Goal: Information Seeking & Learning: Learn about a topic

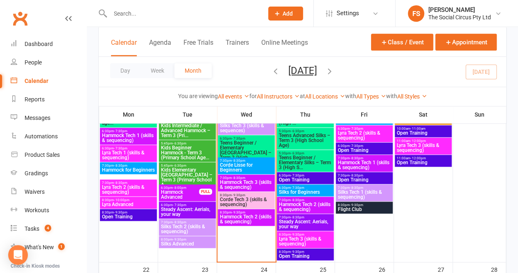
scroll to position [489, 0]
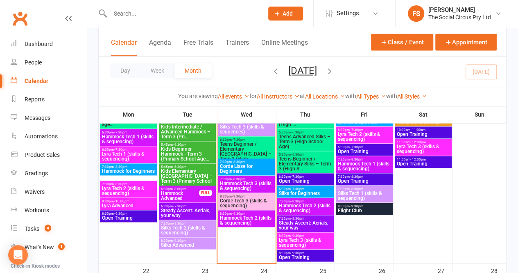
click at [320, 177] on span "6:30pm - 7:30pm" at bounding box center [306, 177] width 54 height 4
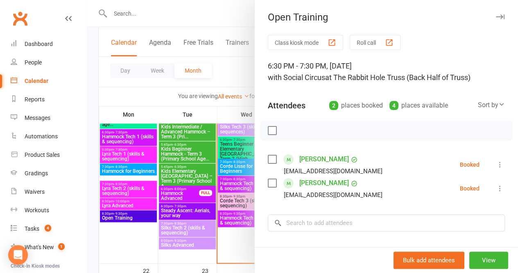
click at [496, 19] on button "button" at bounding box center [501, 17] width 10 height 10
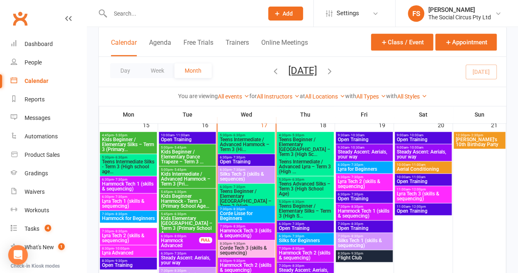
scroll to position [425, 0]
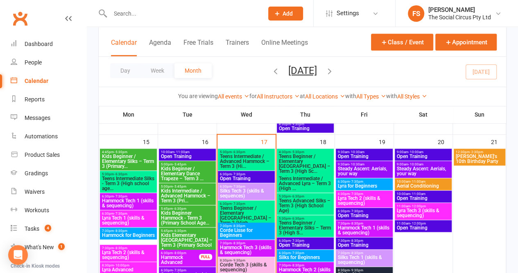
click at [375, 182] on span "6:30pm - 7:30pm" at bounding box center [365, 182] width 54 height 4
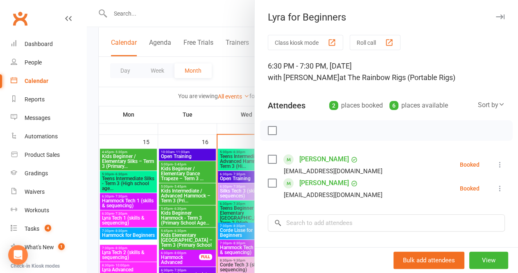
click at [496, 17] on icon "button" at bounding box center [500, 16] width 9 height 5
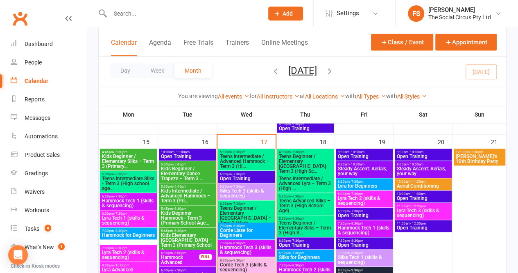
click at [376, 197] on span "Lyra Tech 2 (skills & sequencing)" at bounding box center [365, 200] width 54 height 10
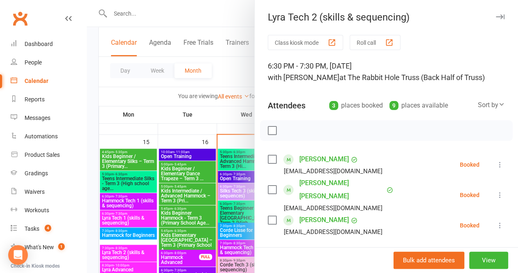
click at [496, 17] on icon "button" at bounding box center [500, 16] width 9 height 5
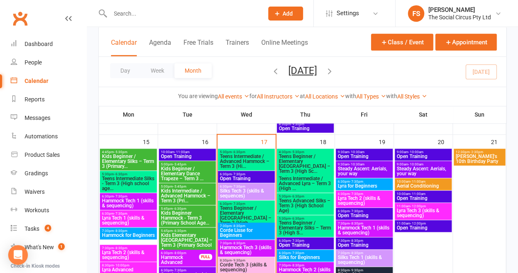
click at [374, 213] on span "Open Training" at bounding box center [365, 215] width 54 height 5
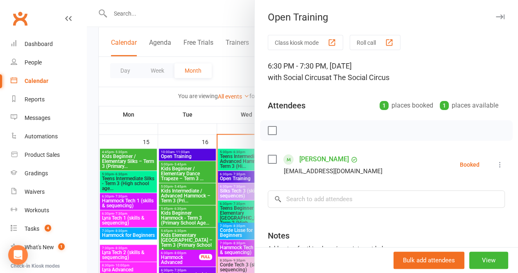
click at [496, 15] on icon "button" at bounding box center [500, 16] width 9 height 5
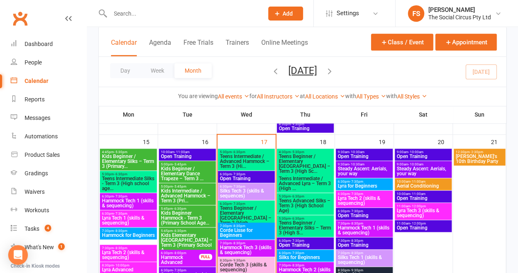
click at [373, 228] on span "Hammock Tech 1 (skills & sequencing)" at bounding box center [365, 230] width 54 height 10
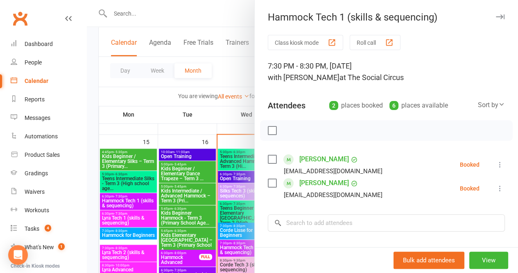
click at [496, 17] on icon "button" at bounding box center [500, 16] width 9 height 5
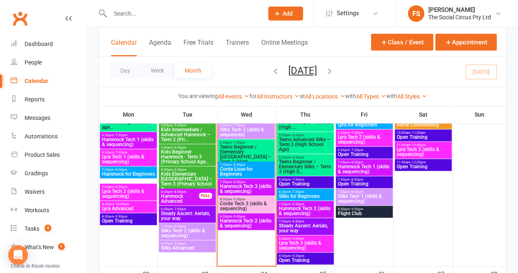
scroll to position [501, 0]
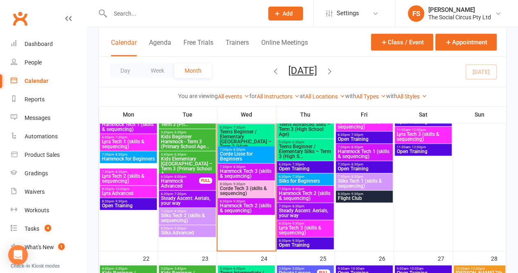
click at [377, 168] on span "Open Training" at bounding box center [365, 168] width 54 height 5
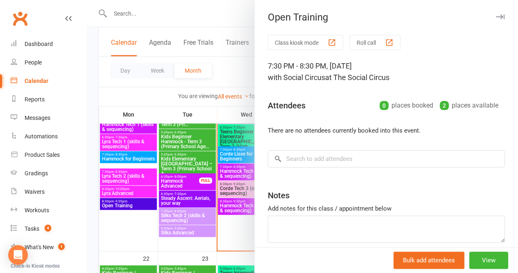
click at [496, 17] on icon "button" at bounding box center [500, 16] width 9 height 5
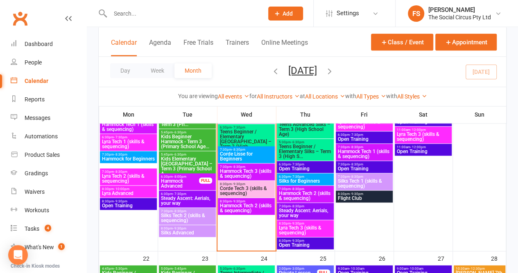
click at [380, 178] on span "Silks Tech 1 (skills & sequencing)" at bounding box center [365, 183] width 54 height 10
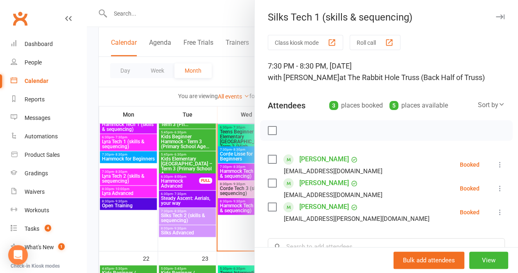
click at [496, 14] on button "button" at bounding box center [501, 17] width 10 height 10
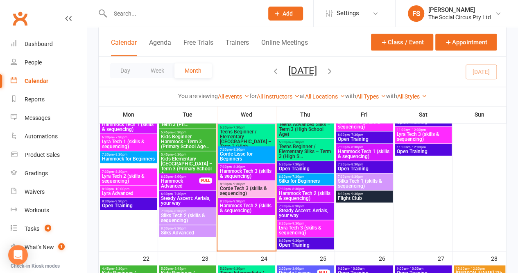
click at [380, 195] on span "Flight Club" at bounding box center [365, 197] width 54 height 5
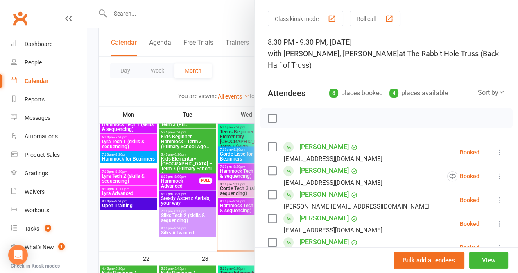
scroll to position [0, 0]
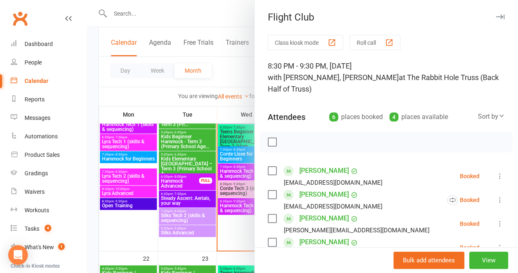
click at [496, 16] on icon "button" at bounding box center [500, 16] width 9 height 5
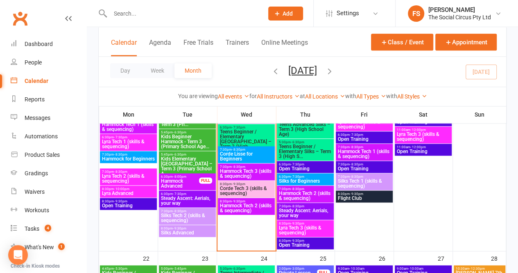
click at [132, 156] on span "Hammock for Beginners" at bounding box center [129, 158] width 54 height 5
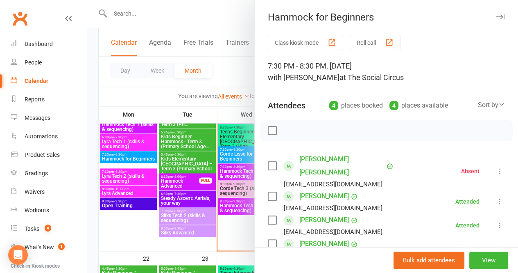
click at [496, 16] on icon "button" at bounding box center [500, 16] width 9 height 5
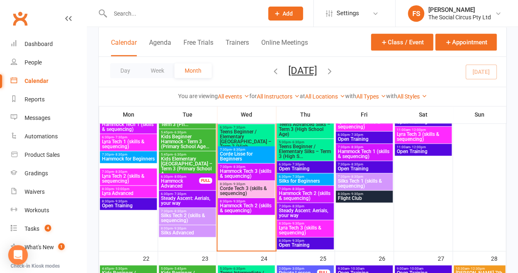
click at [261, 155] on span "Corde Lisse for Beginners" at bounding box center [247, 156] width 54 height 10
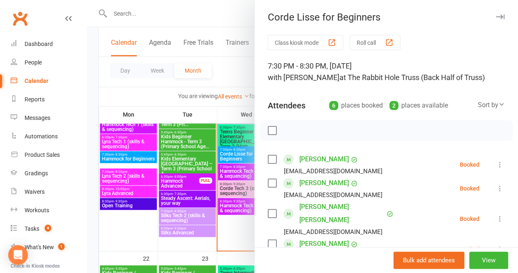
click at [496, 17] on icon "button" at bounding box center [500, 16] width 9 height 5
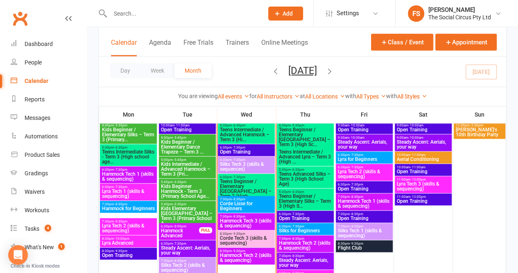
scroll to position [437, 0]
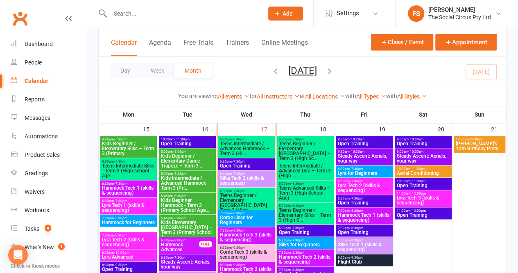
click at [371, 213] on span "Hammock Tech 1 (skills & sequencing)" at bounding box center [365, 217] width 54 height 10
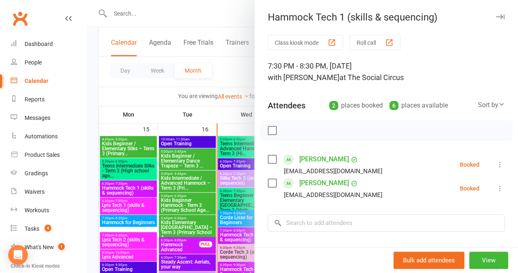
click at [496, 17] on icon "button" at bounding box center [500, 16] width 9 height 5
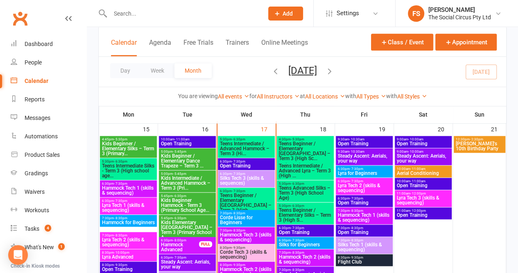
click at [375, 214] on span "Hammock Tech 1 (skills & sequencing)" at bounding box center [365, 217] width 54 height 10
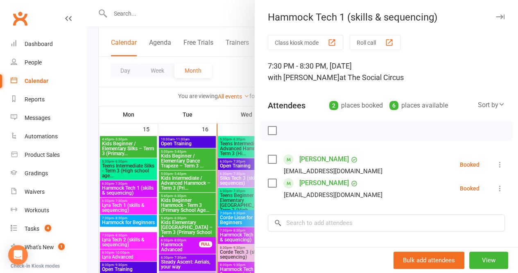
click at [496, 18] on icon "button" at bounding box center [500, 16] width 9 height 5
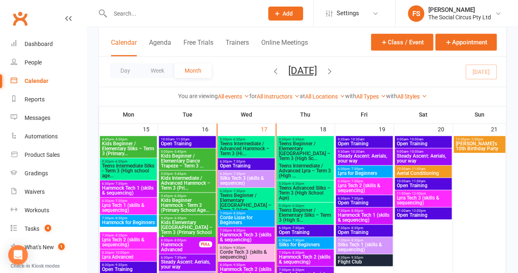
click at [438, 170] on span "Aerial Conditioning" at bounding box center [424, 172] width 54 height 5
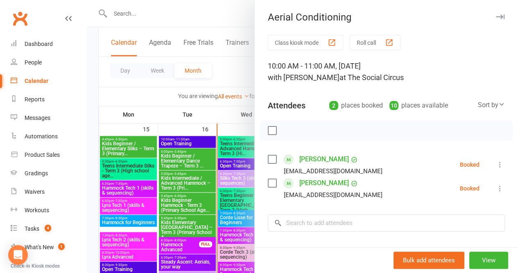
click at [496, 17] on icon "button" at bounding box center [500, 16] width 9 height 5
